Goal: Task Accomplishment & Management: Use online tool/utility

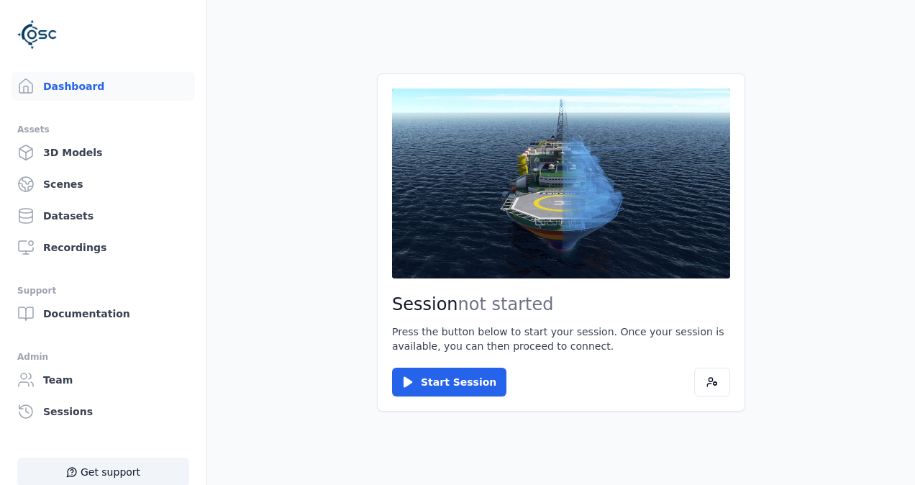
scroll to position [79, 0]
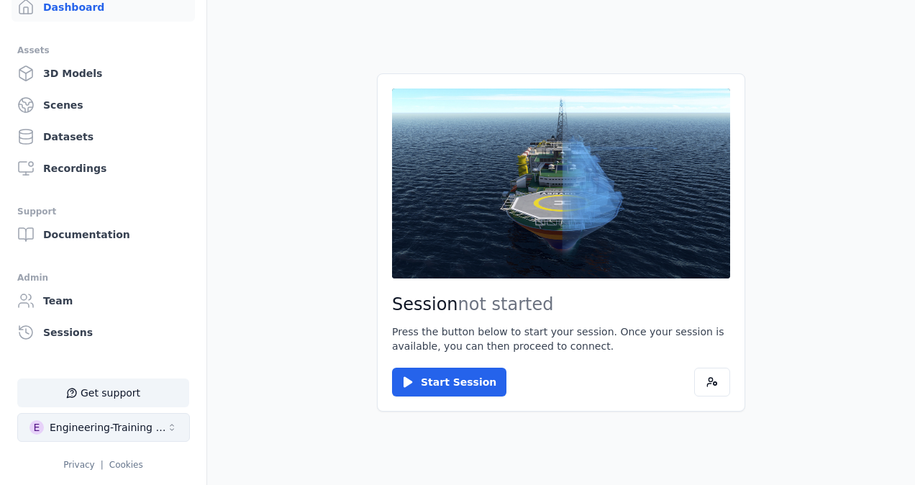
click at [132, 430] on div "Engineering-Training (SSO Staging)" at bounding box center [108, 427] width 117 height 14
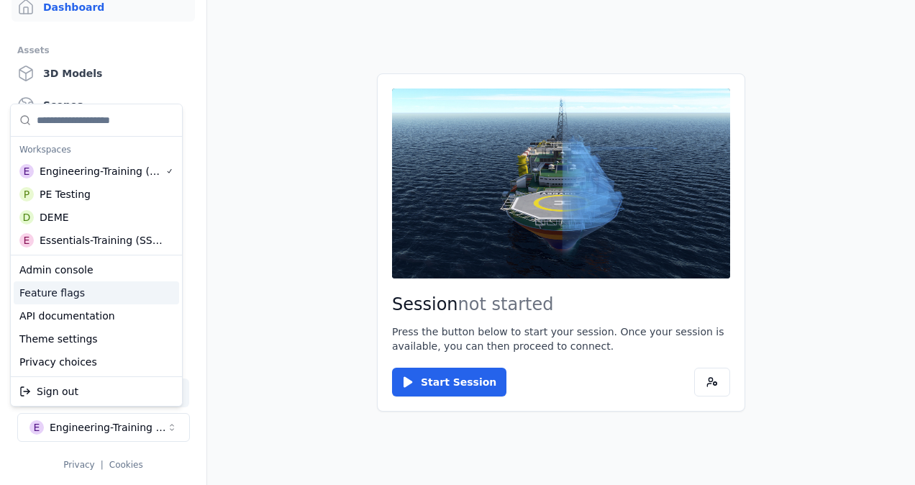
click at [71, 293] on div "Feature flags" at bounding box center [97, 292] width 166 height 23
select select "*****"
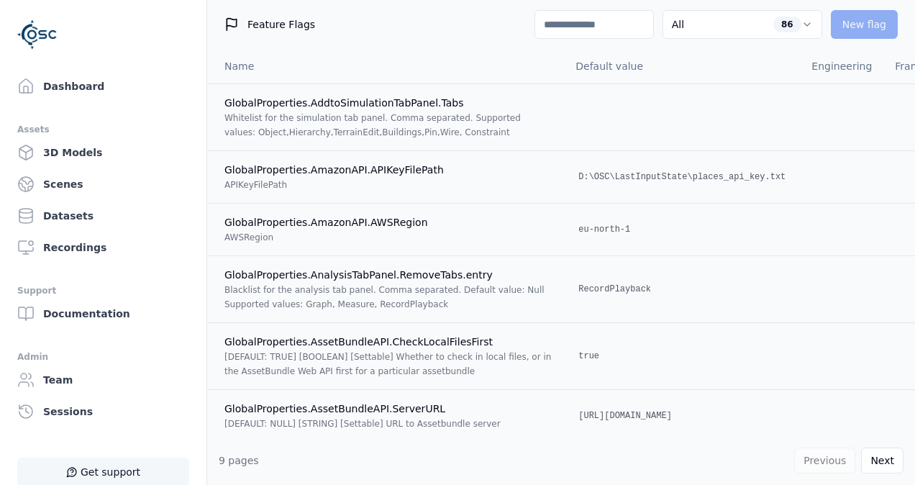
click at [107, 466] on button "Get support" at bounding box center [103, 472] width 172 height 29
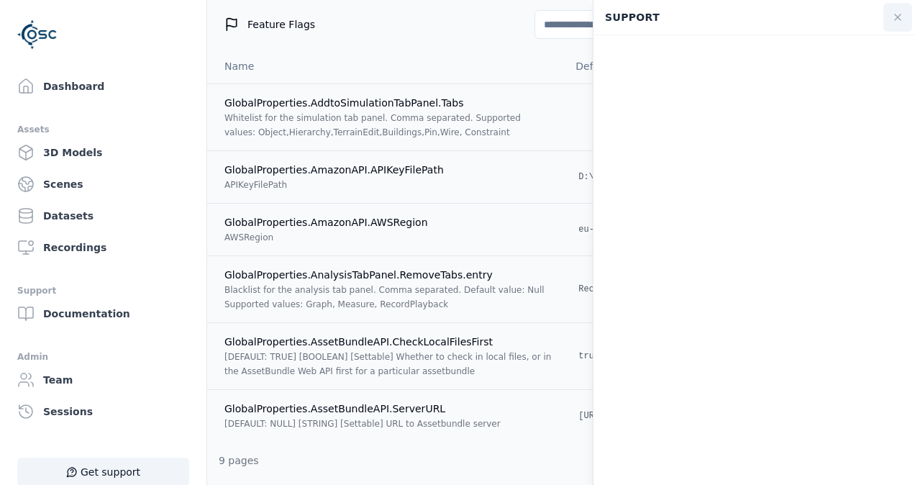
click at [895, 17] on icon at bounding box center [898, 18] width 12 height 12
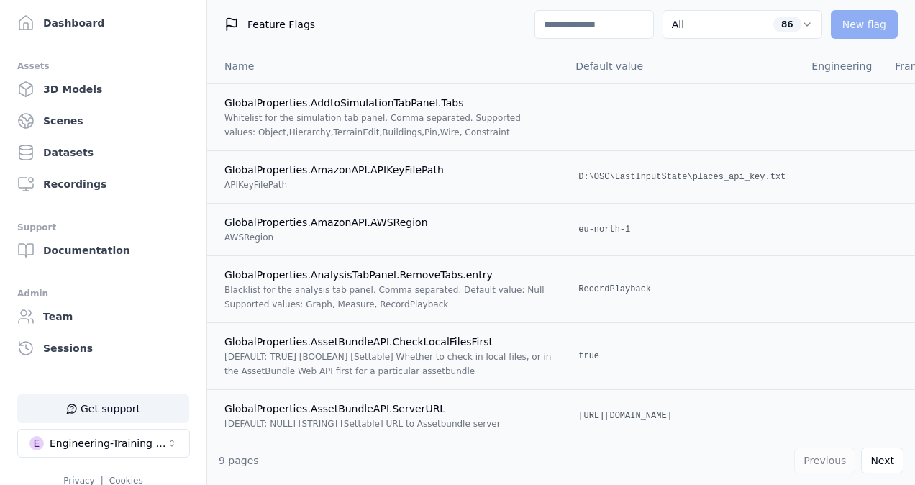
scroll to position [79, 0]
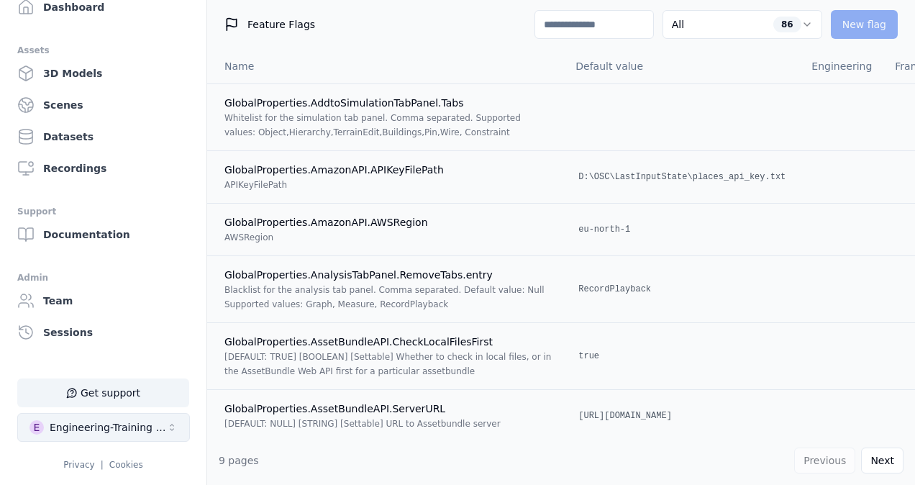
click at [173, 432] on icon "Select a workspace" at bounding box center [172, 428] width 12 height 12
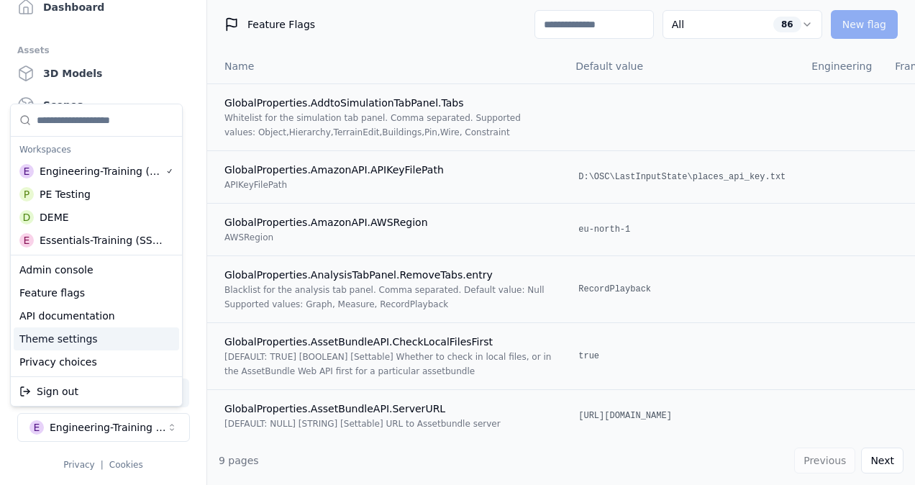
click at [77, 341] on div "Theme settings" at bounding box center [97, 338] width 166 height 23
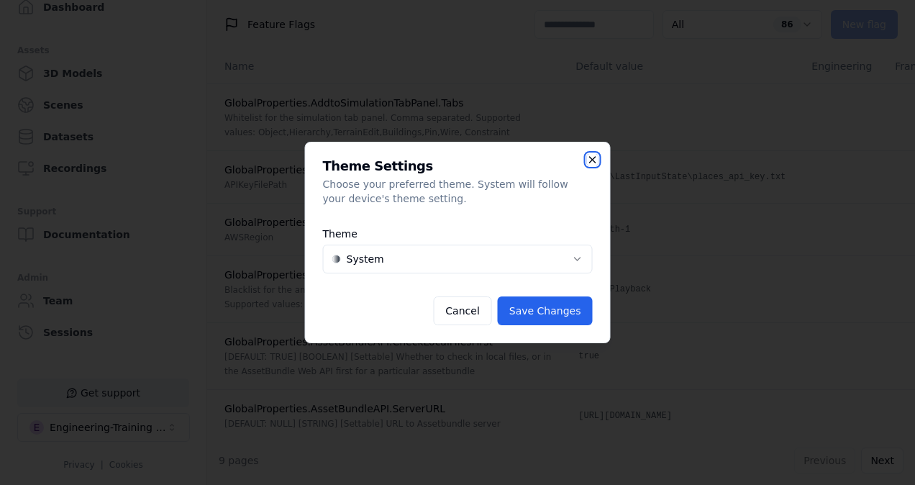
click at [597, 162] on icon "button" at bounding box center [593, 160] width 12 height 12
